Goal: Navigation & Orientation: Find specific page/section

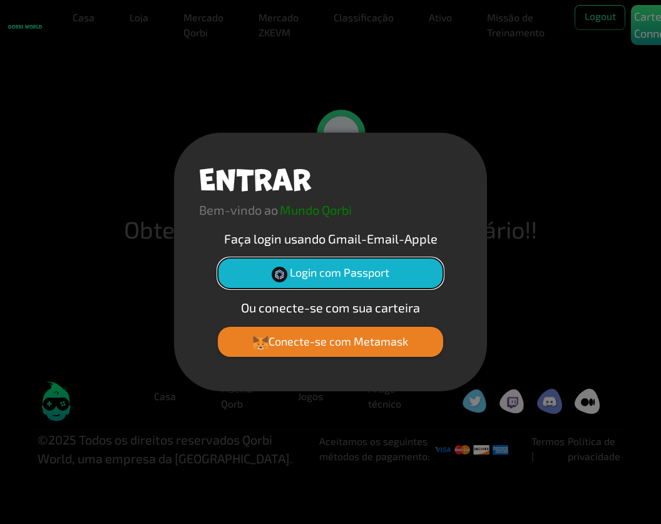
click at [353, 276] on font "Login com Passport" at bounding box center [339, 272] width 99 height 14
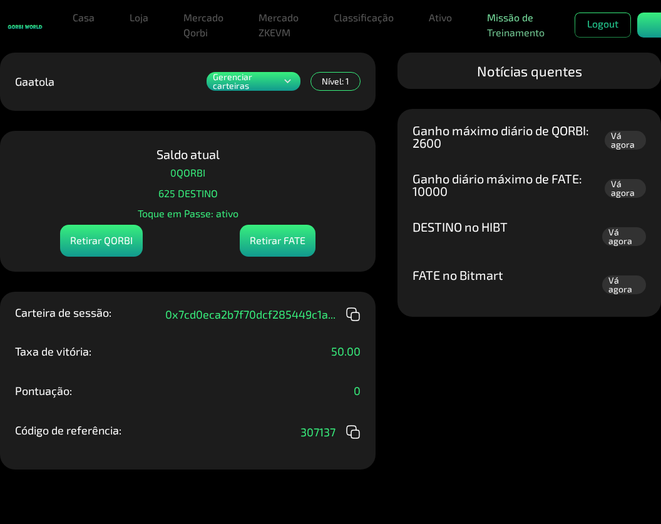
click at [508, 24] on link "Missão de Treinamento" at bounding box center [516, 25] width 68 height 40
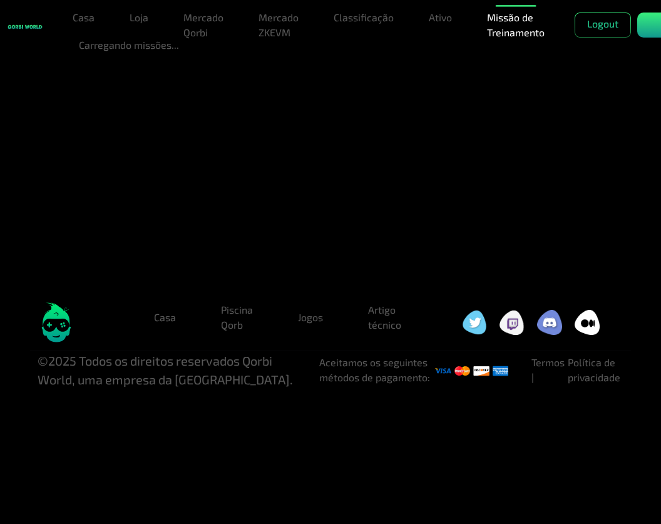
click at [513, 330] on img at bounding box center [511, 322] width 25 height 24
click at [159, 322] on link "Casa" at bounding box center [165, 317] width 42 height 25
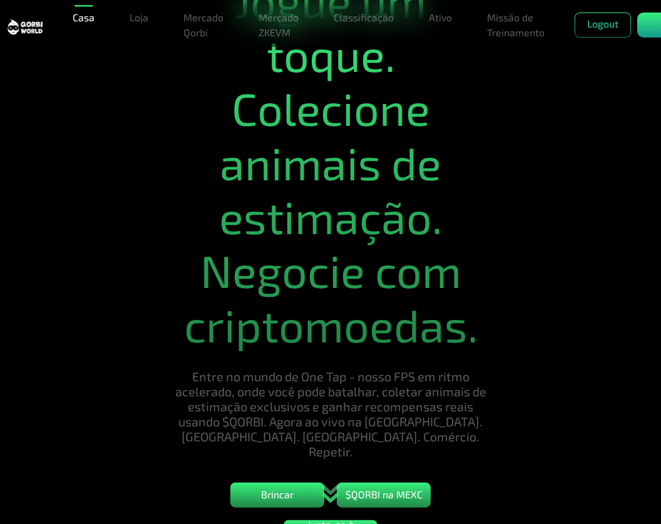
click at [26, 28] on img at bounding box center [25, 27] width 35 height 16
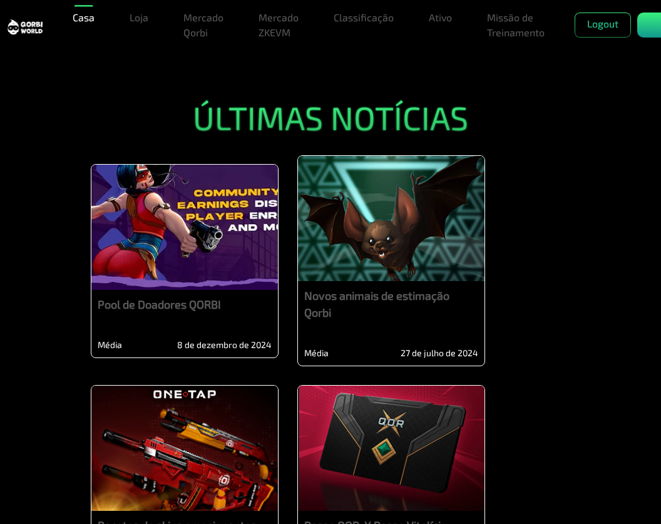
scroll to position [1939, 0]
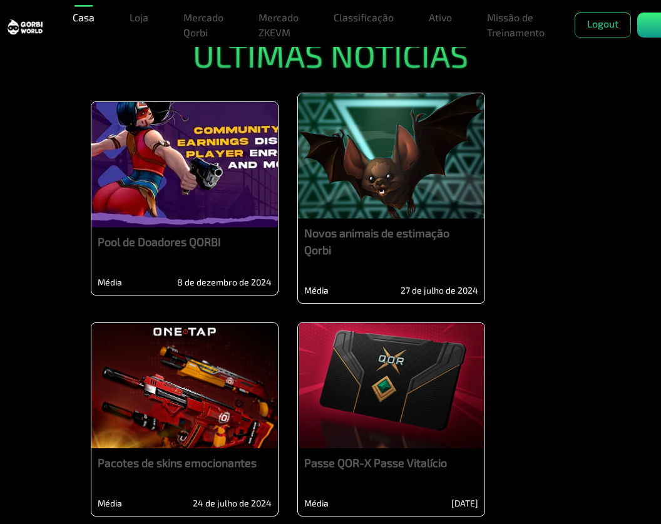
click at [225, 225] on div at bounding box center [184, 164] width 186 height 125
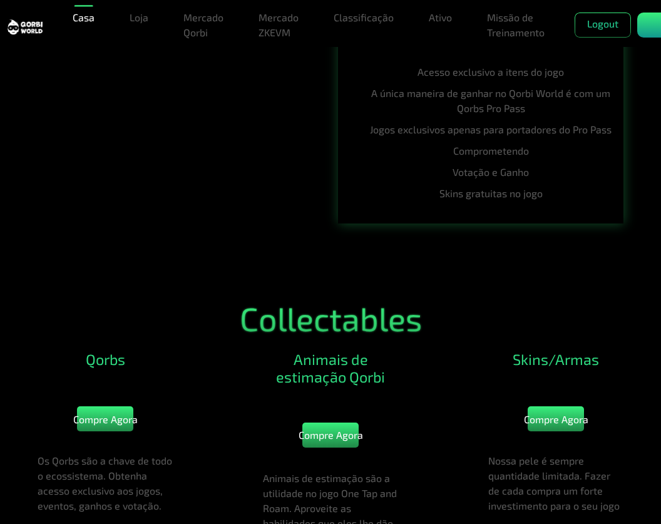
scroll to position [1251, 0]
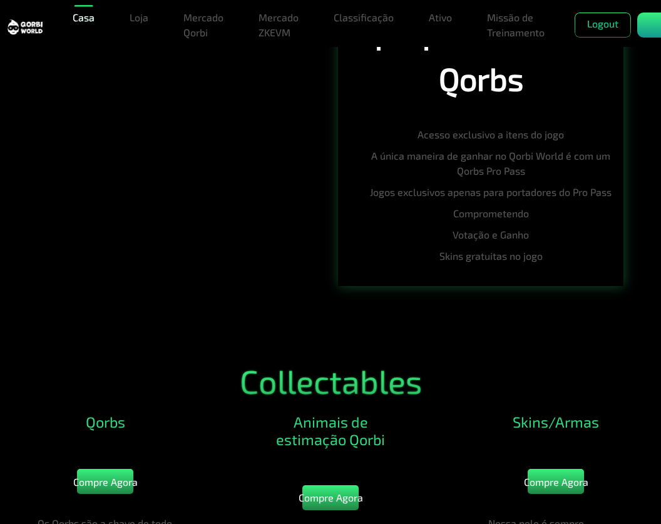
click at [86, 24] on link "Casa" at bounding box center [84, 17] width 32 height 25
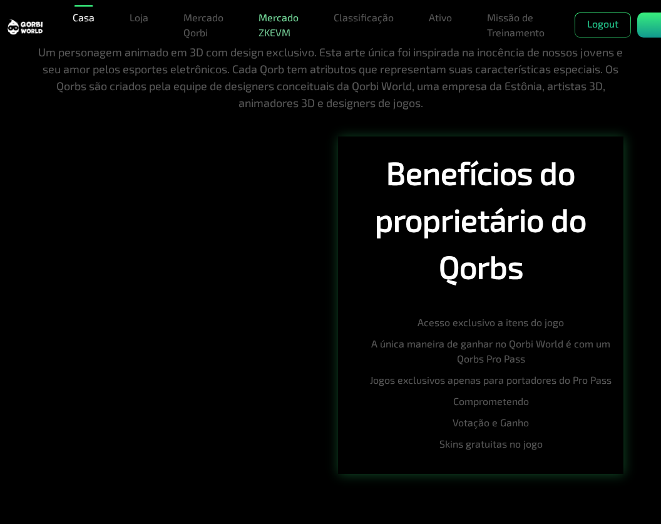
scroll to position [813, 0]
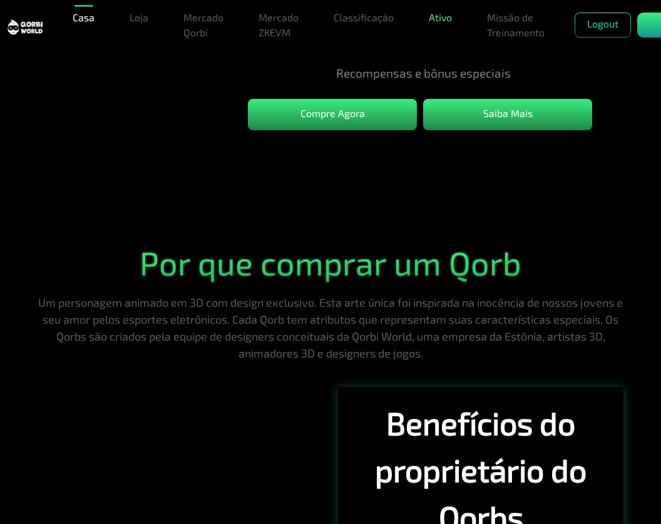
click at [446, 23] on link "Ativo" at bounding box center [440, 17] width 33 height 25
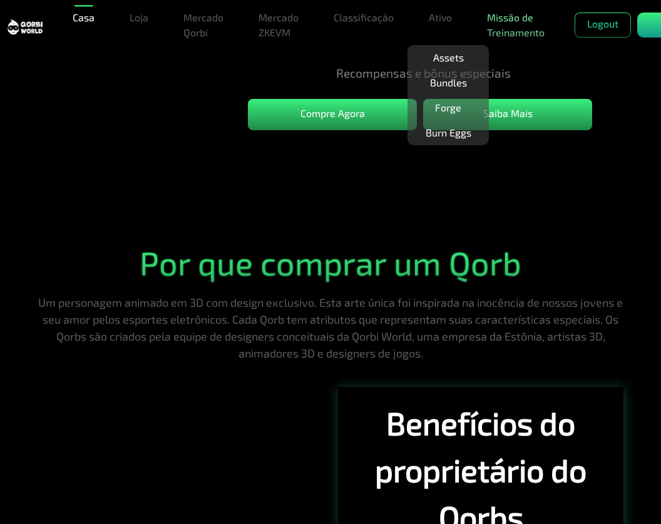
click at [522, 34] on link "Missão de Treinamento" at bounding box center [516, 25] width 68 height 40
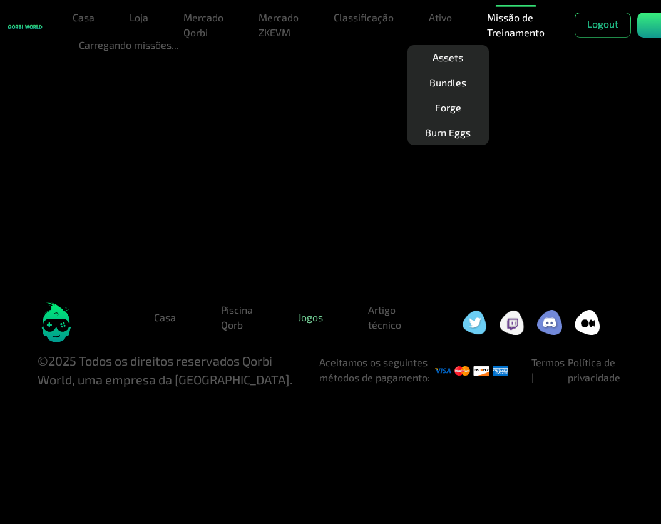
click at [323, 315] on link "Jogos" at bounding box center [310, 317] width 45 height 25
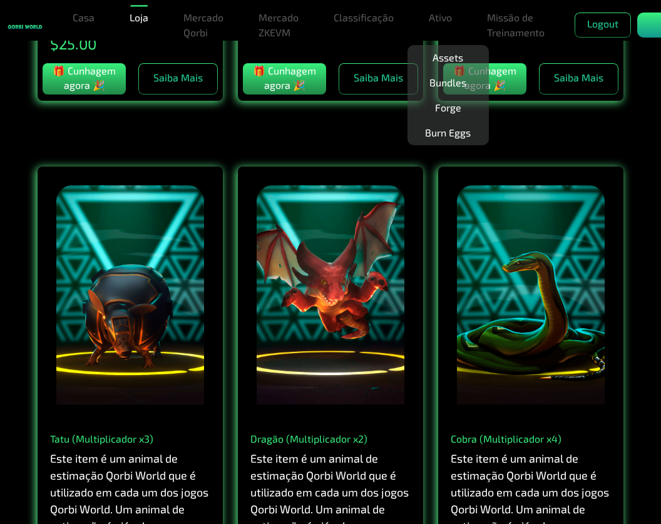
scroll to position [1001, 0]
